Goal: Information Seeking & Learning: Learn about a topic

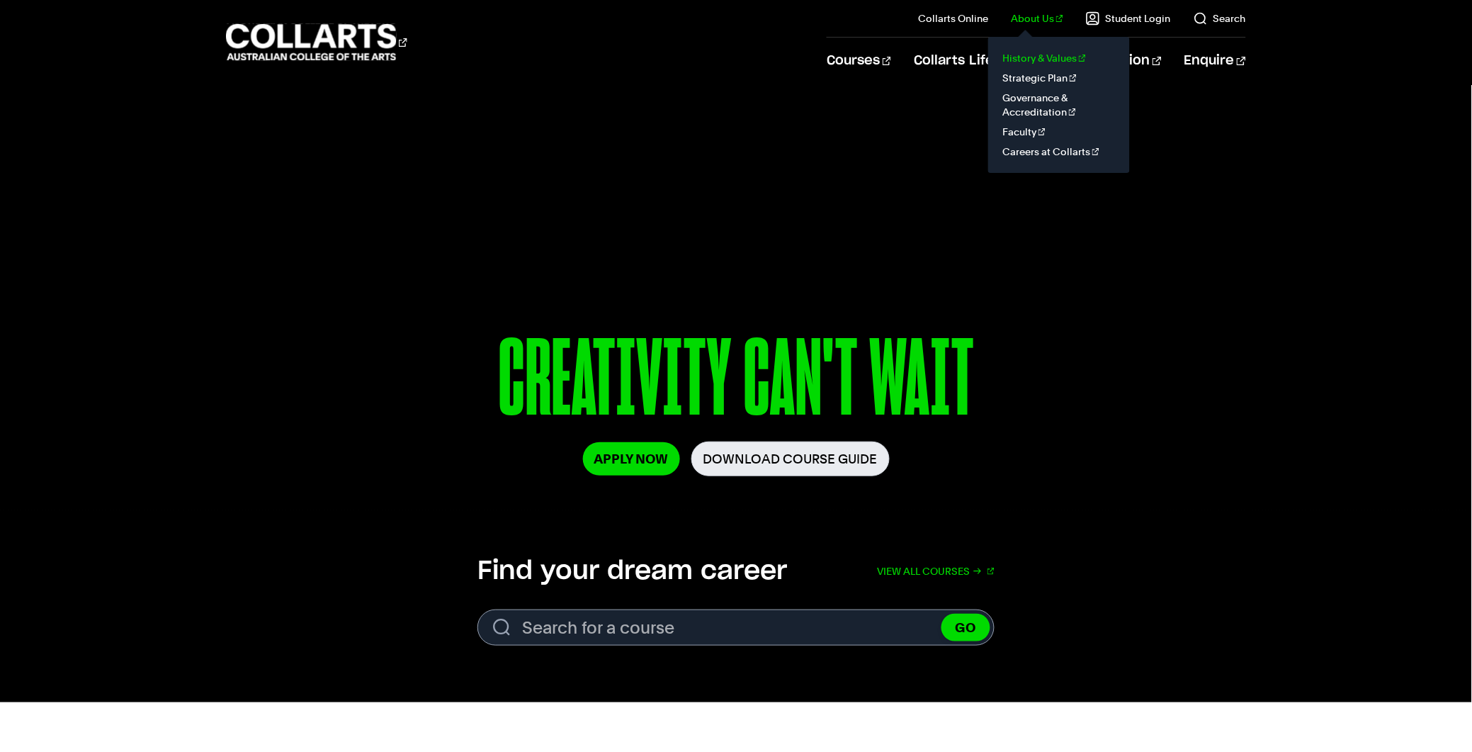
click at [1042, 51] on link "History & Values" at bounding box center [1059, 58] width 119 height 20
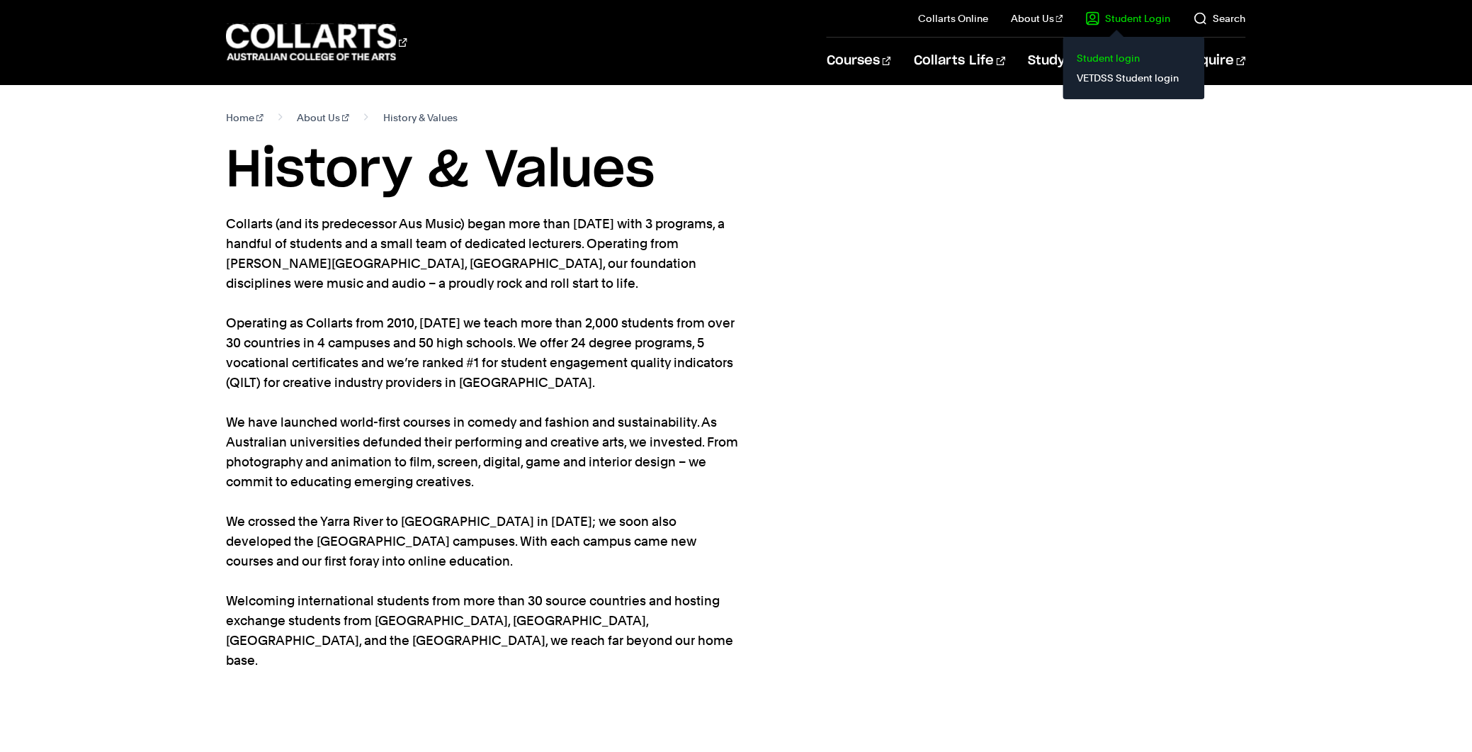
click at [1139, 56] on link "Student login" at bounding box center [1134, 58] width 119 height 20
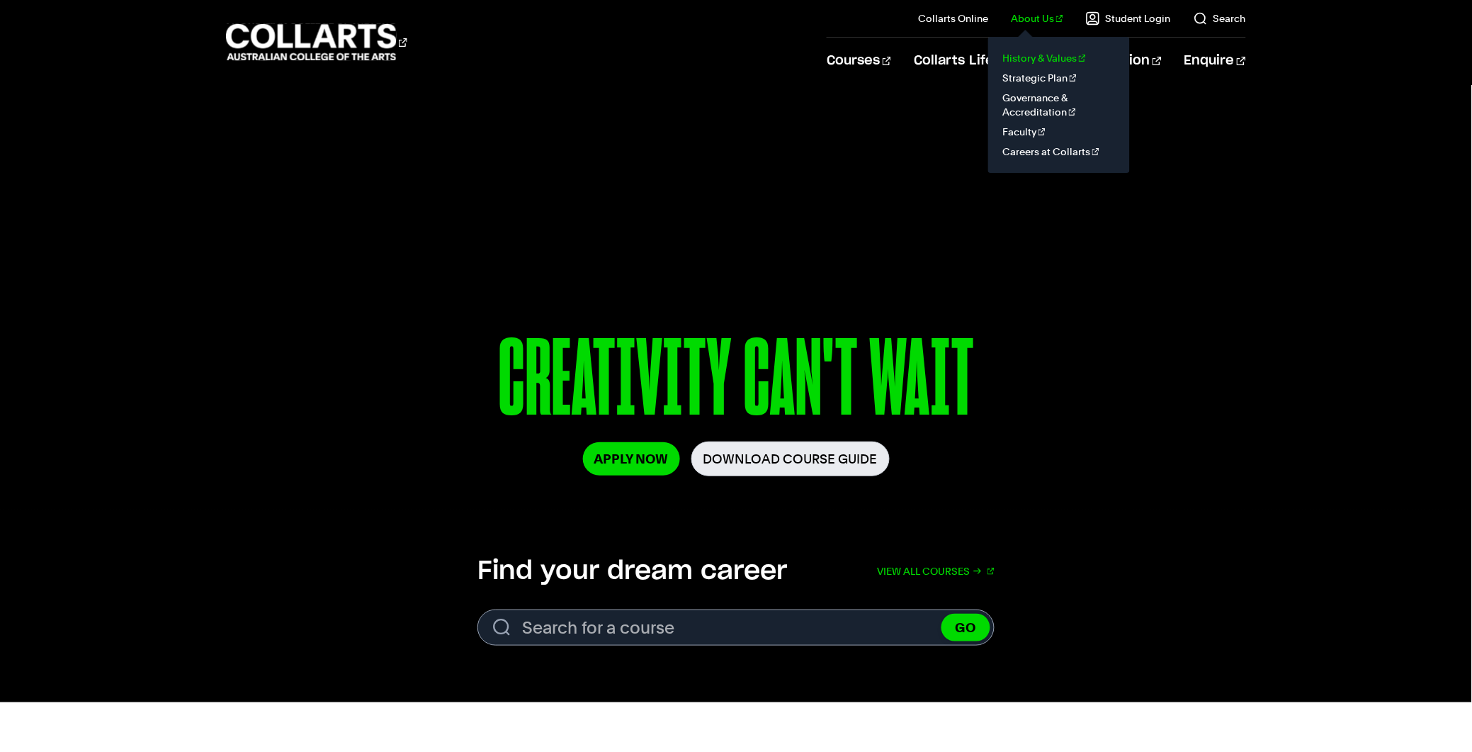
click at [1046, 62] on link "History & Values" at bounding box center [1059, 58] width 119 height 20
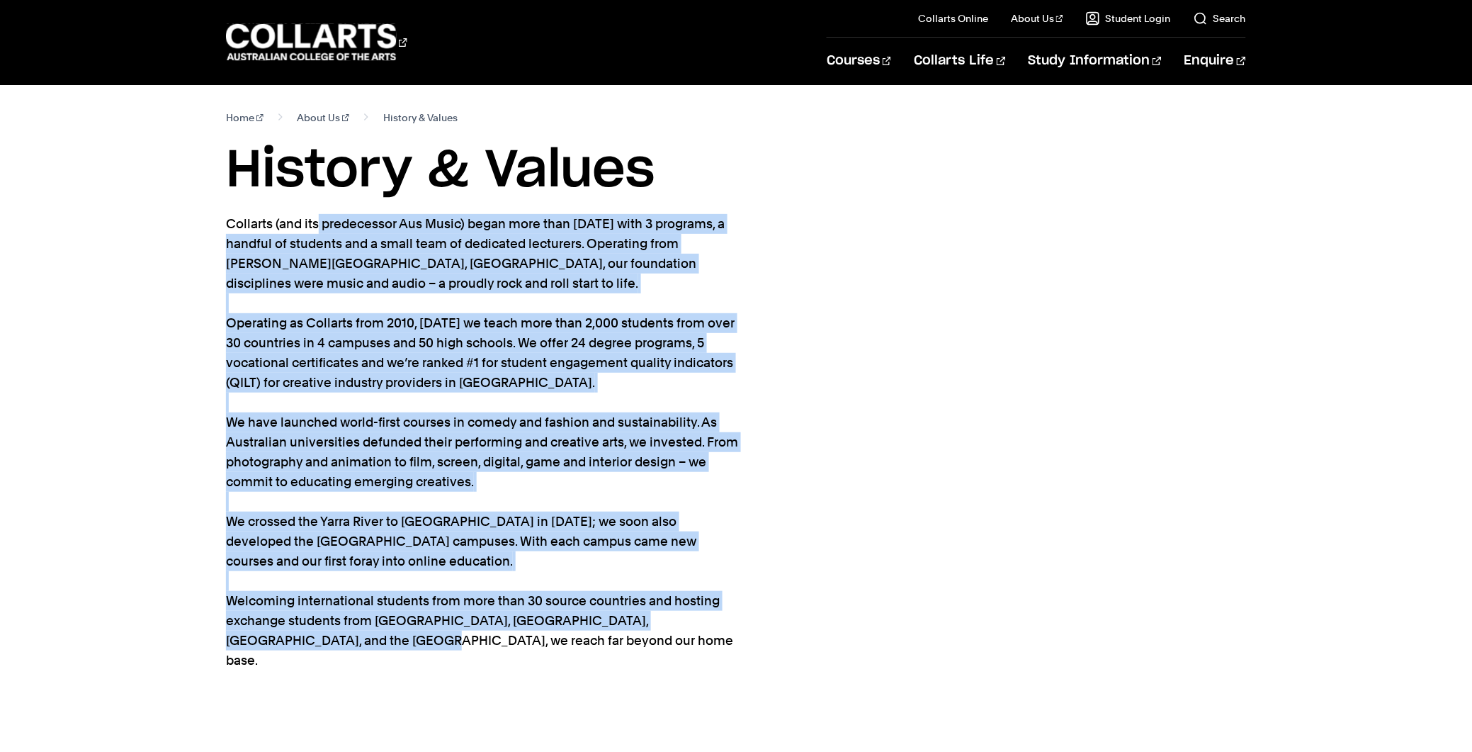
drag, startPoint x: 227, startPoint y: 220, endPoint x: 804, endPoint y: 661, distance: 726.3
click at [804, 661] on section "Home About Us History & Values History & Values Collarts (and its predecessor A…" at bounding box center [736, 409] width 1020 height 648
copy p "Loremips (dol sit ametconsect Adi Elits) doeiu temp inci 40 utlab etd magn 2 al…"
click at [835, 296] on section "Home About Us History & Values History & Values Collarts (and its predecessor A…" at bounding box center [736, 409] width 1020 height 648
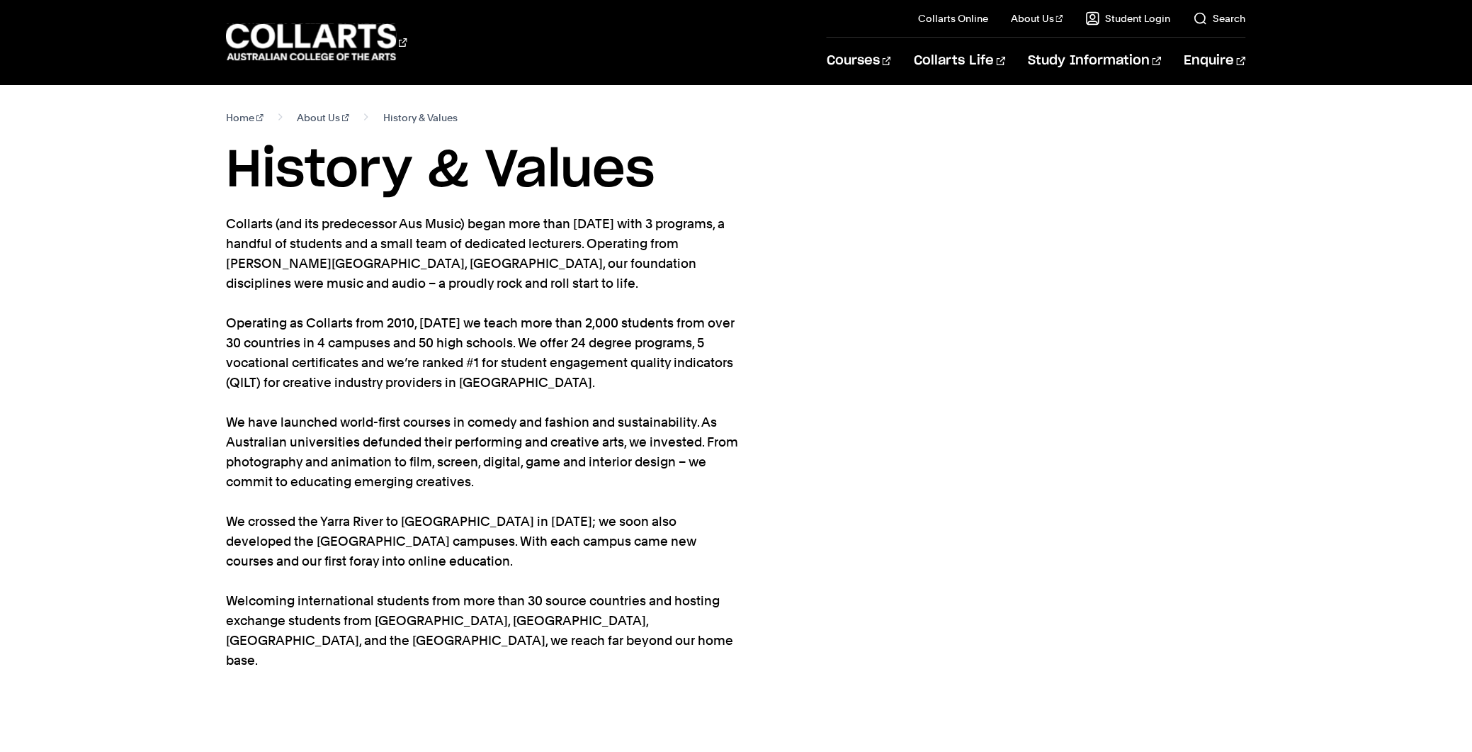
drag, startPoint x: 232, startPoint y: 158, endPoint x: 736, endPoint y: 176, distance: 504.9
click at [736, 176] on h1 "History & Values" at bounding box center [736, 171] width 1020 height 64
copy h1 "History & Values"
click at [819, 232] on section "Home About Us History & Values History & Values Collarts (and its predecessor A…" at bounding box center [736, 409] width 1020 height 648
